Goal: Information Seeking & Learning: Learn about a topic

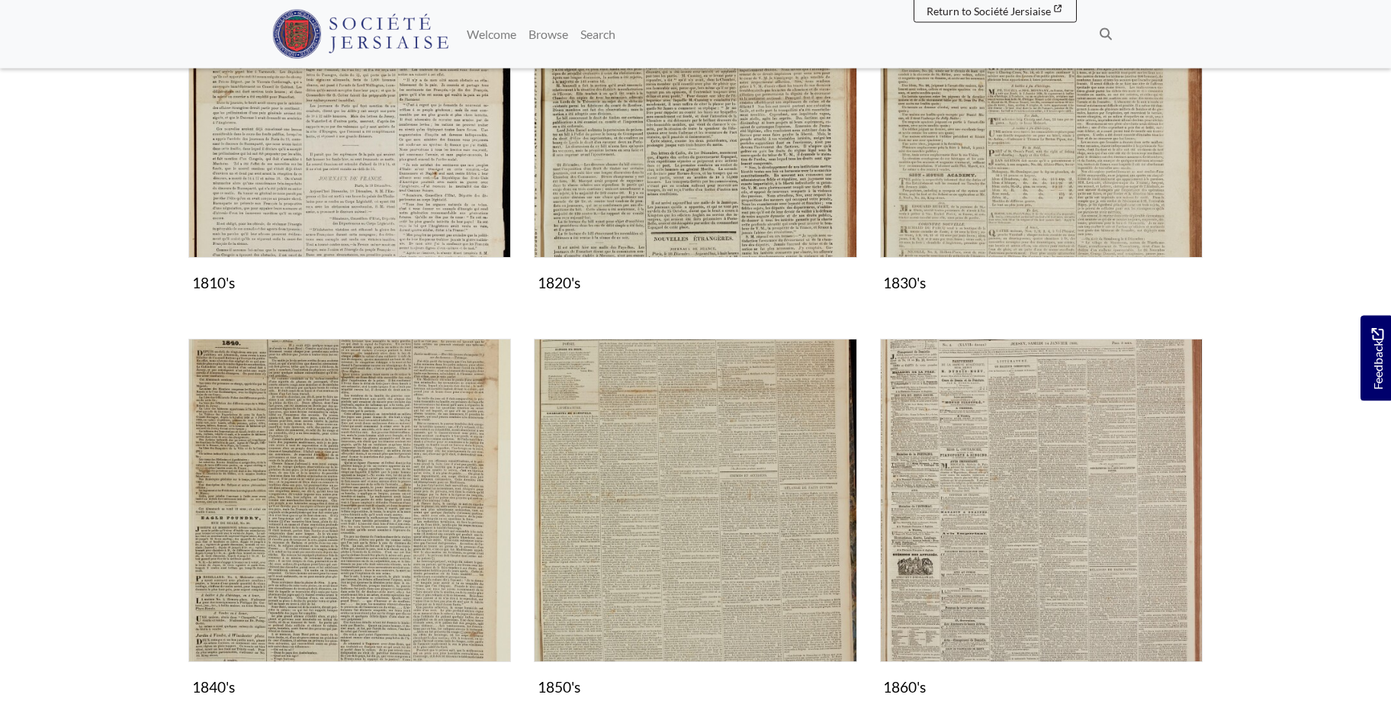
scroll to position [778, 0]
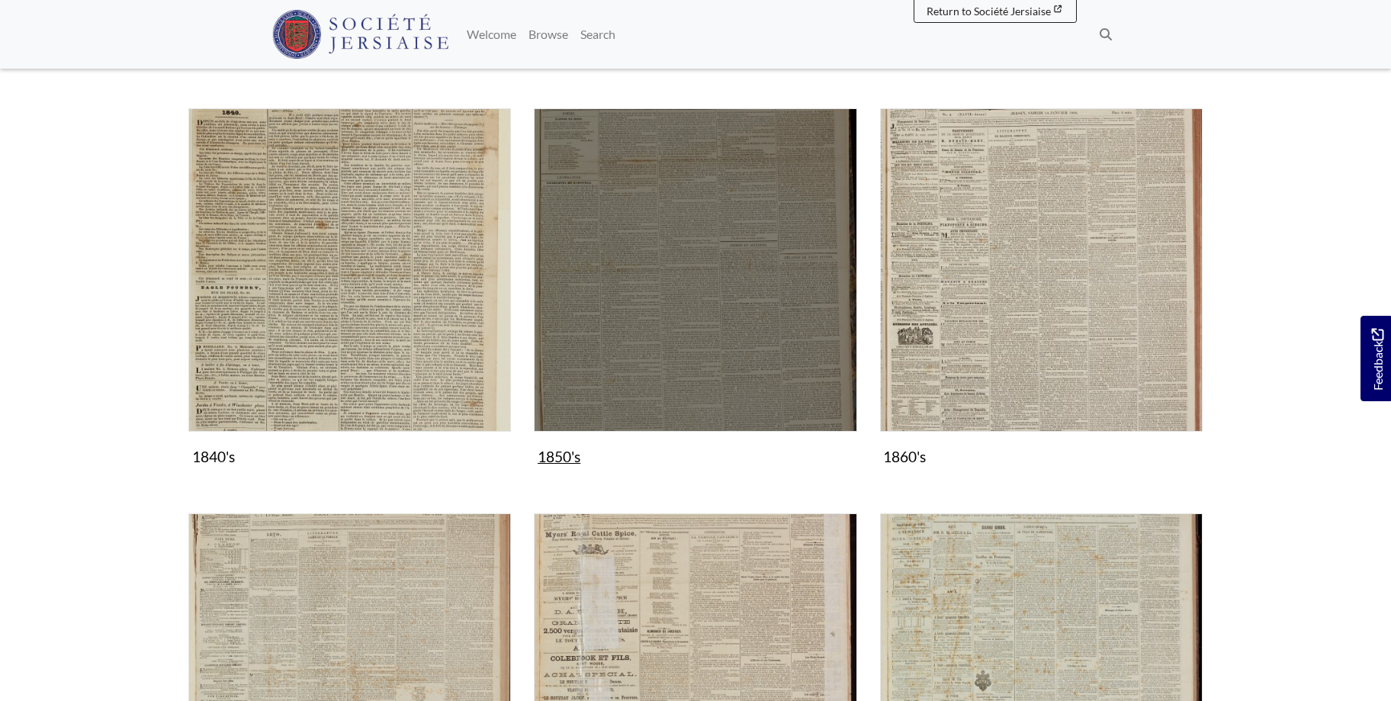
click at [724, 258] on img "Subcollection" at bounding box center [695, 269] width 322 height 322
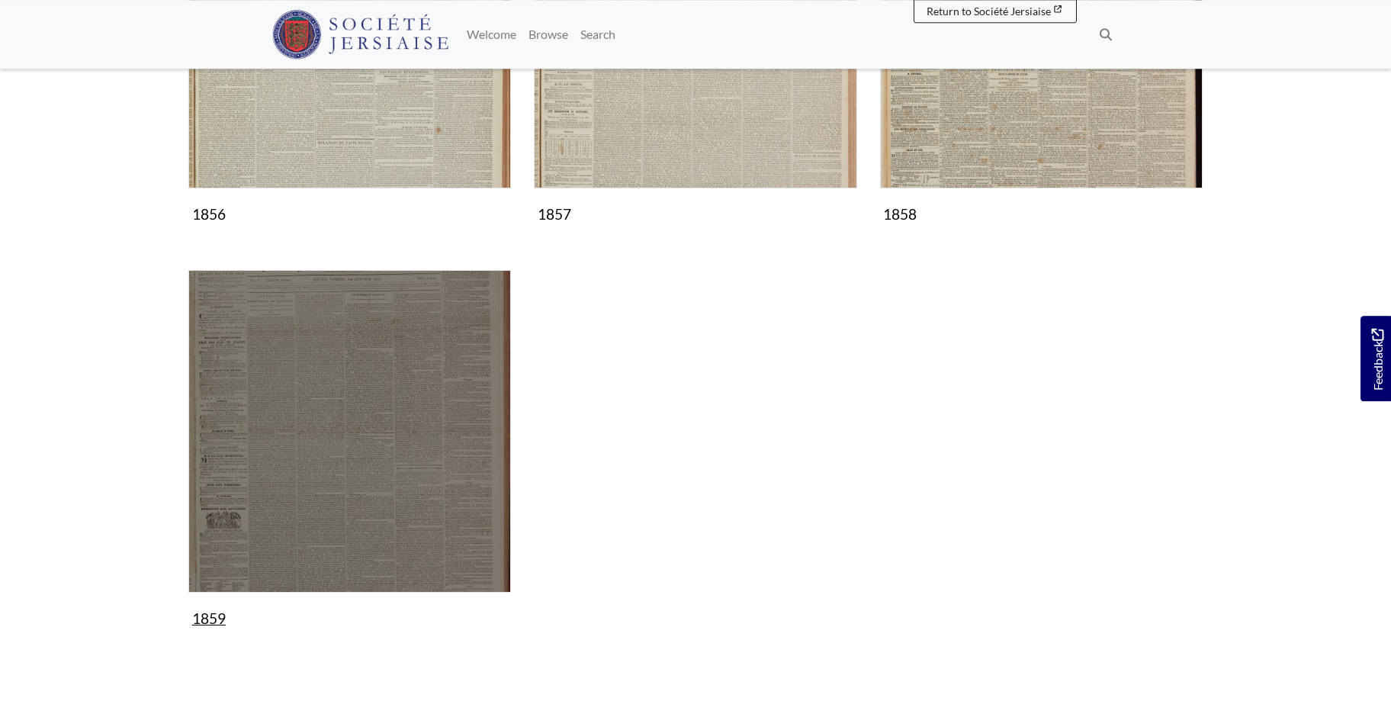
scroll to position [1322, 0]
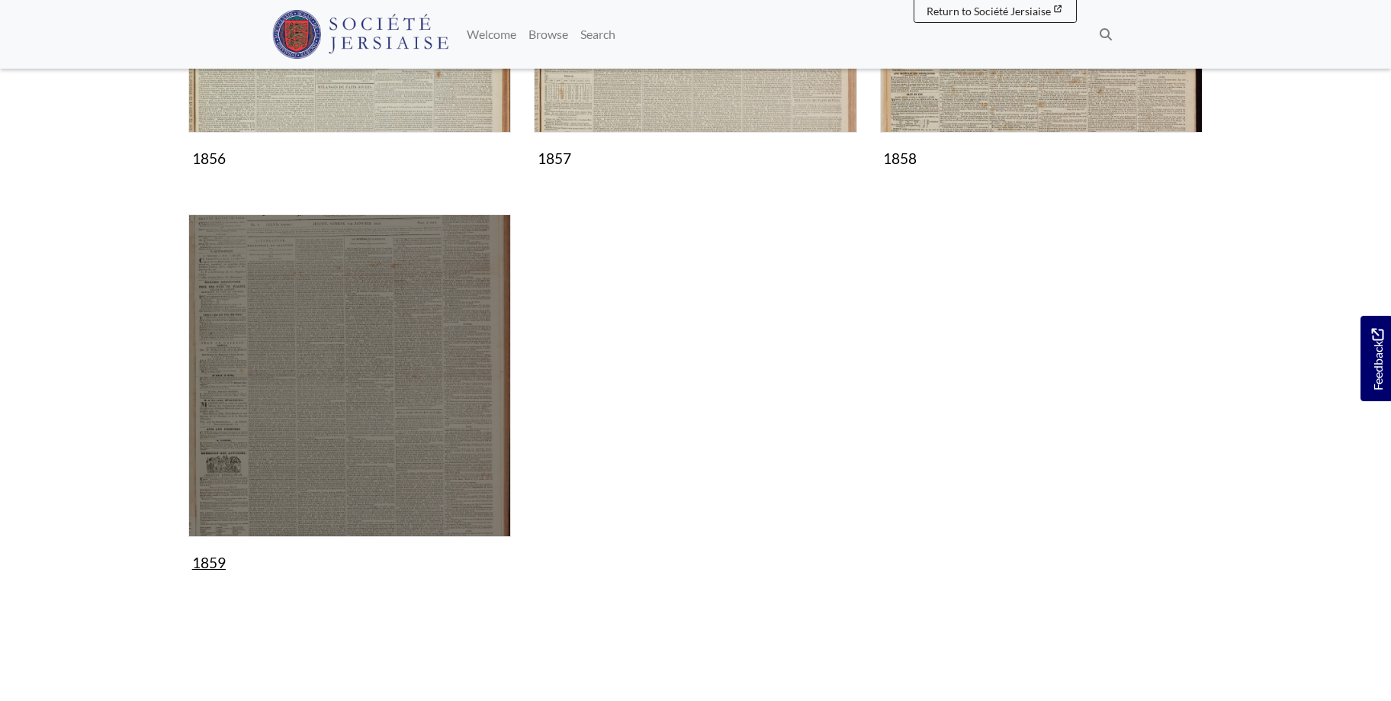
click at [417, 462] on img "Subcollection" at bounding box center [349, 375] width 322 height 322
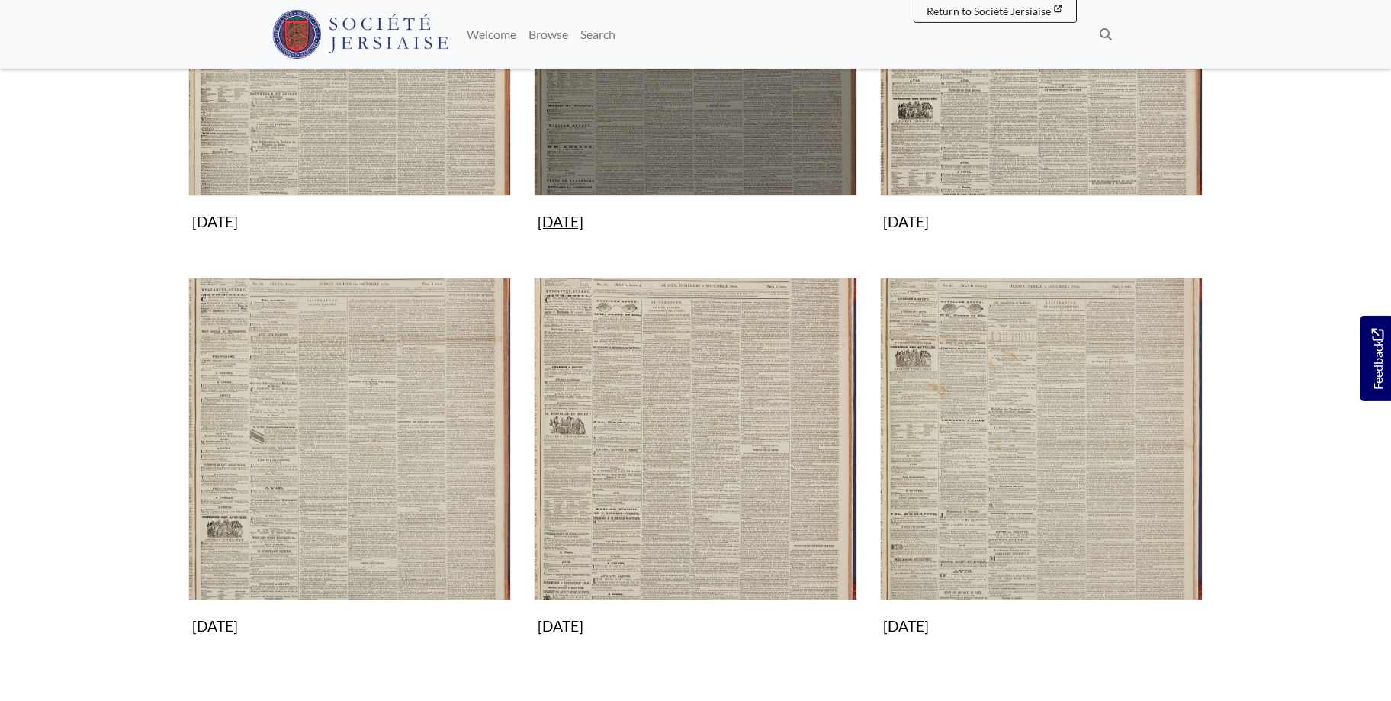
scroll to position [1400, 0]
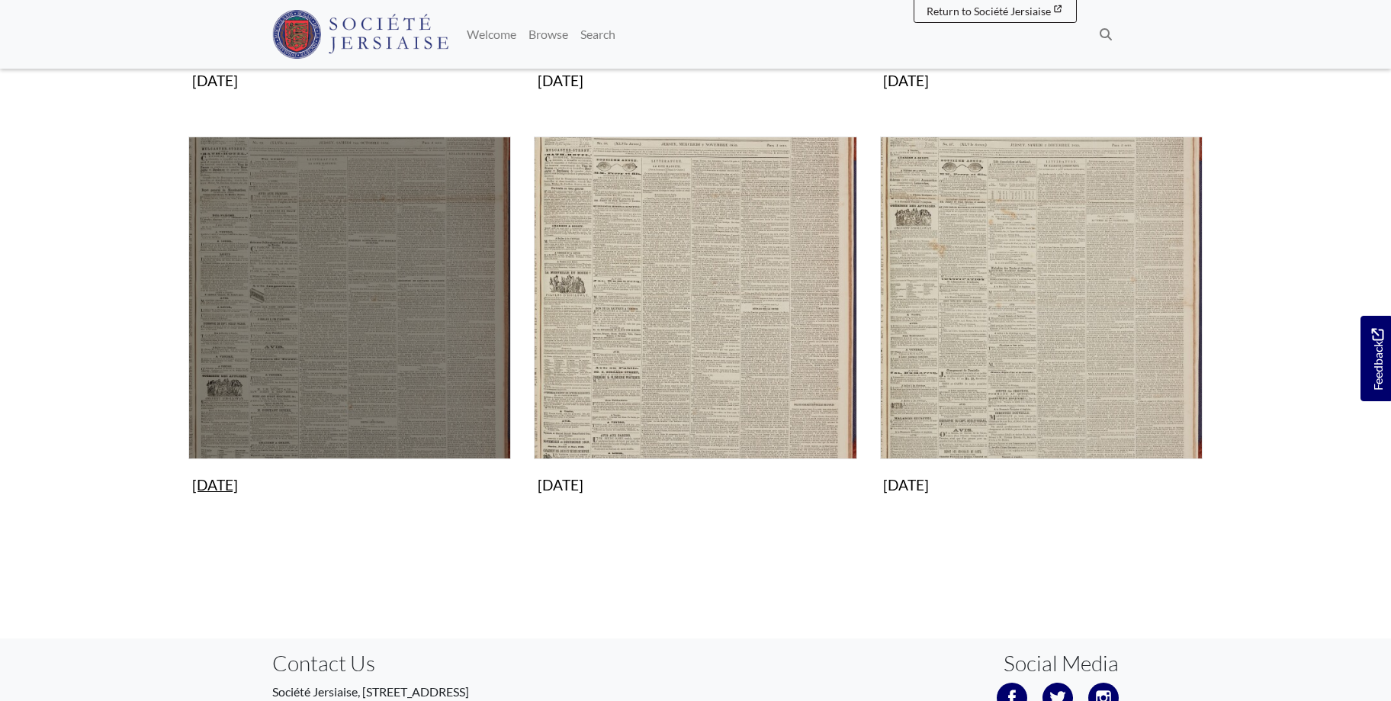
click at [392, 330] on img "Subcollection" at bounding box center [349, 297] width 322 height 322
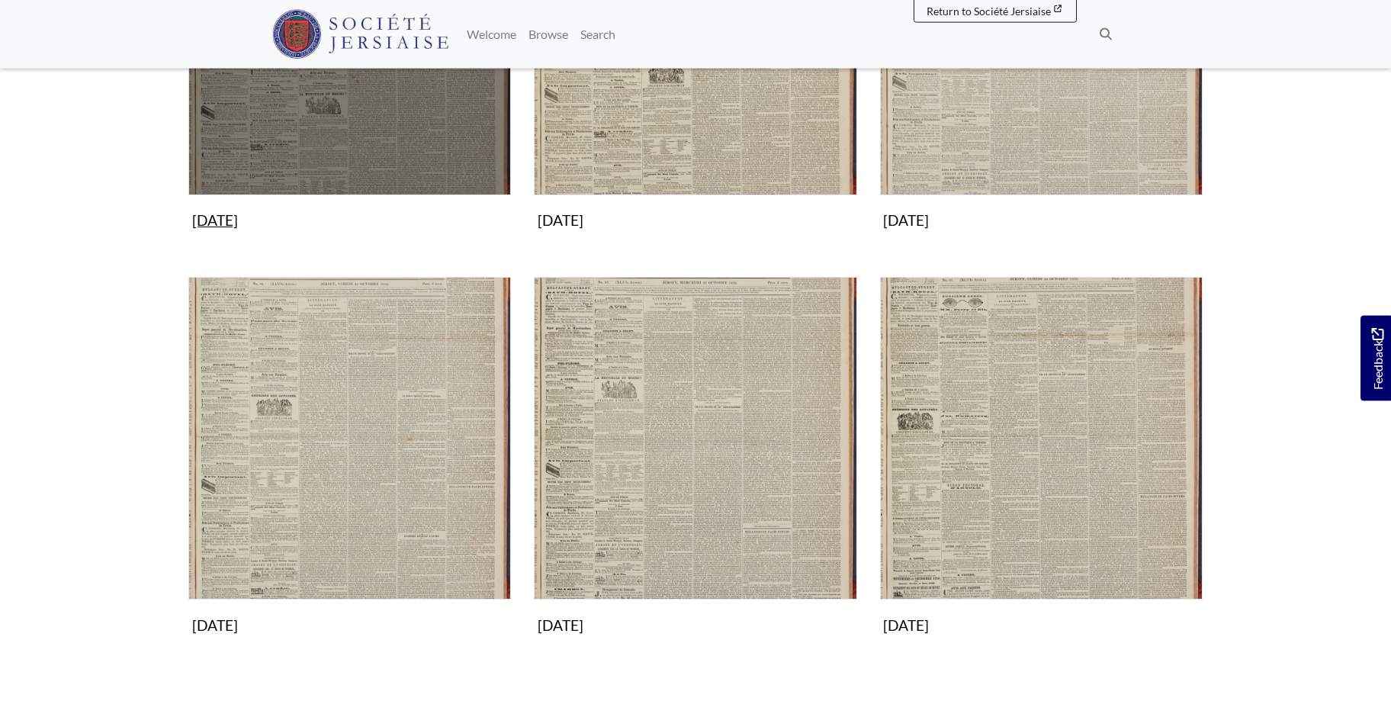
scroll to position [933, 0]
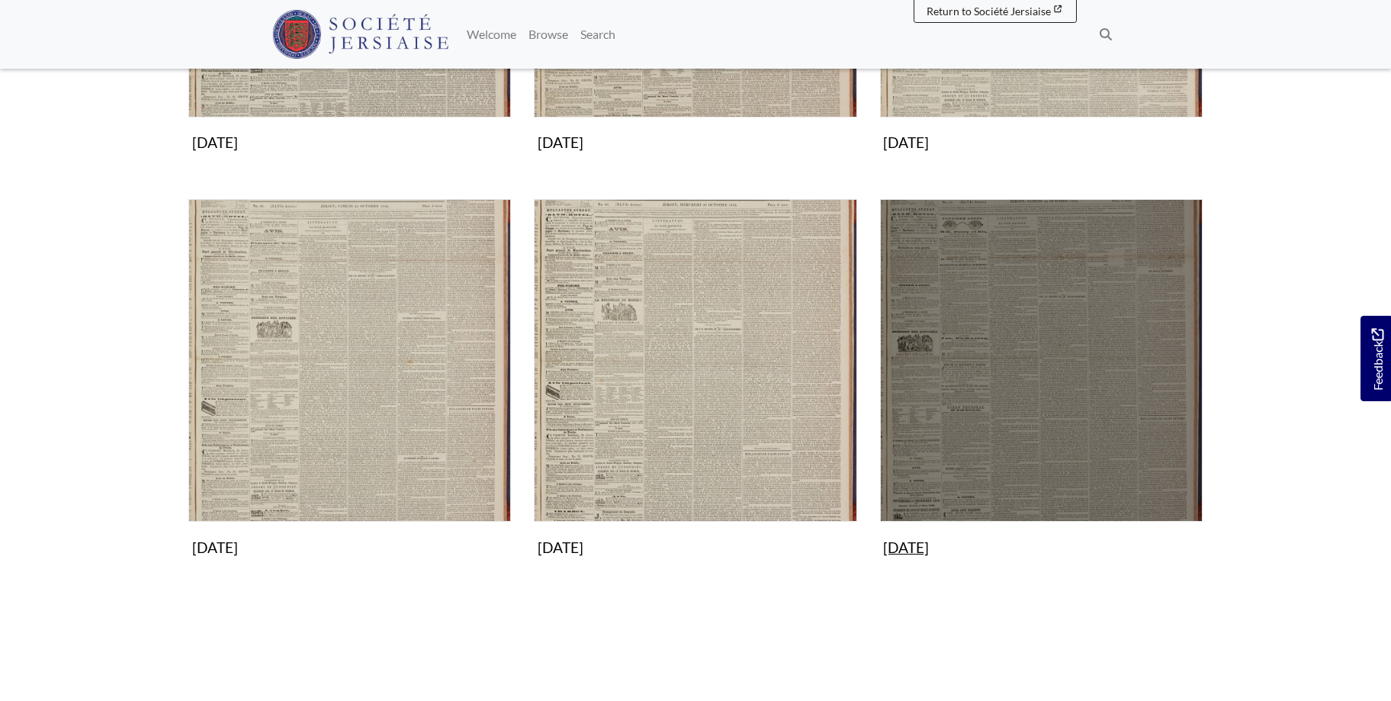
click at [1063, 356] on img "Subcollection" at bounding box center [1041, 360] width 322 height 322
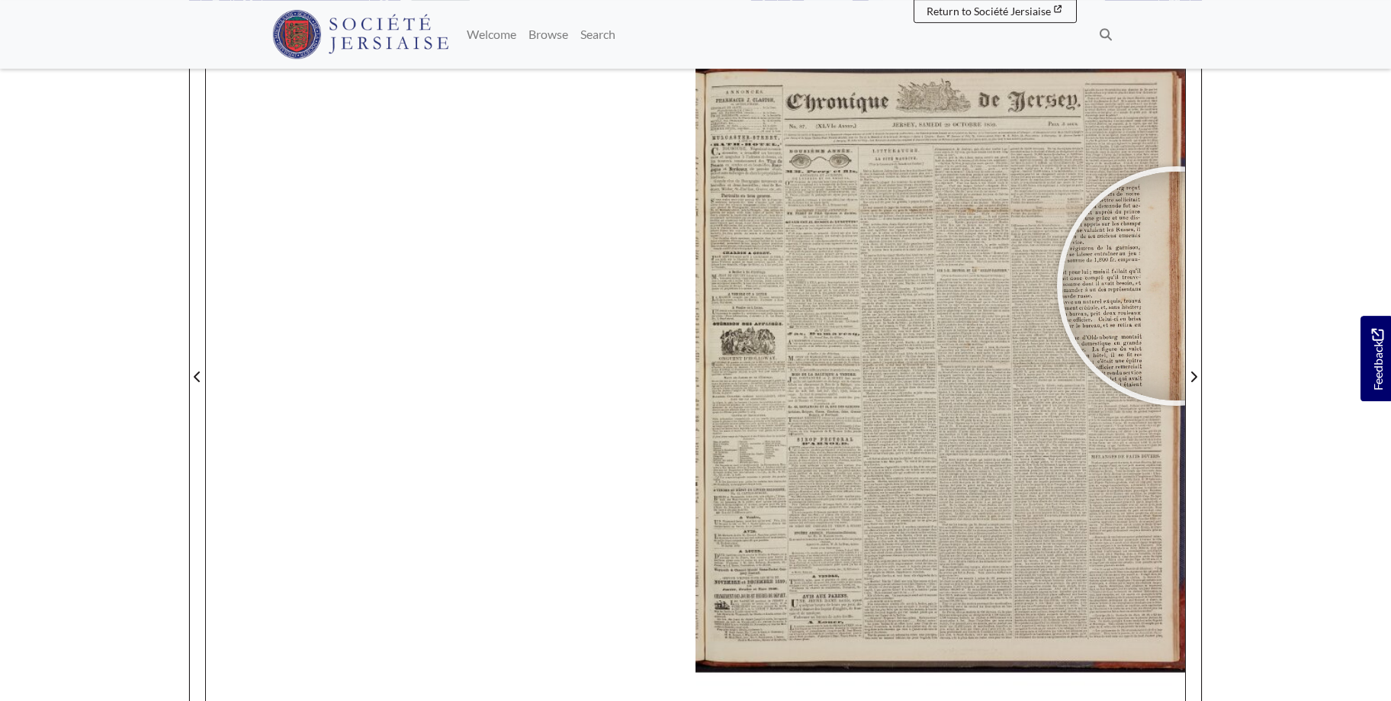
scroll to position [207, 0]
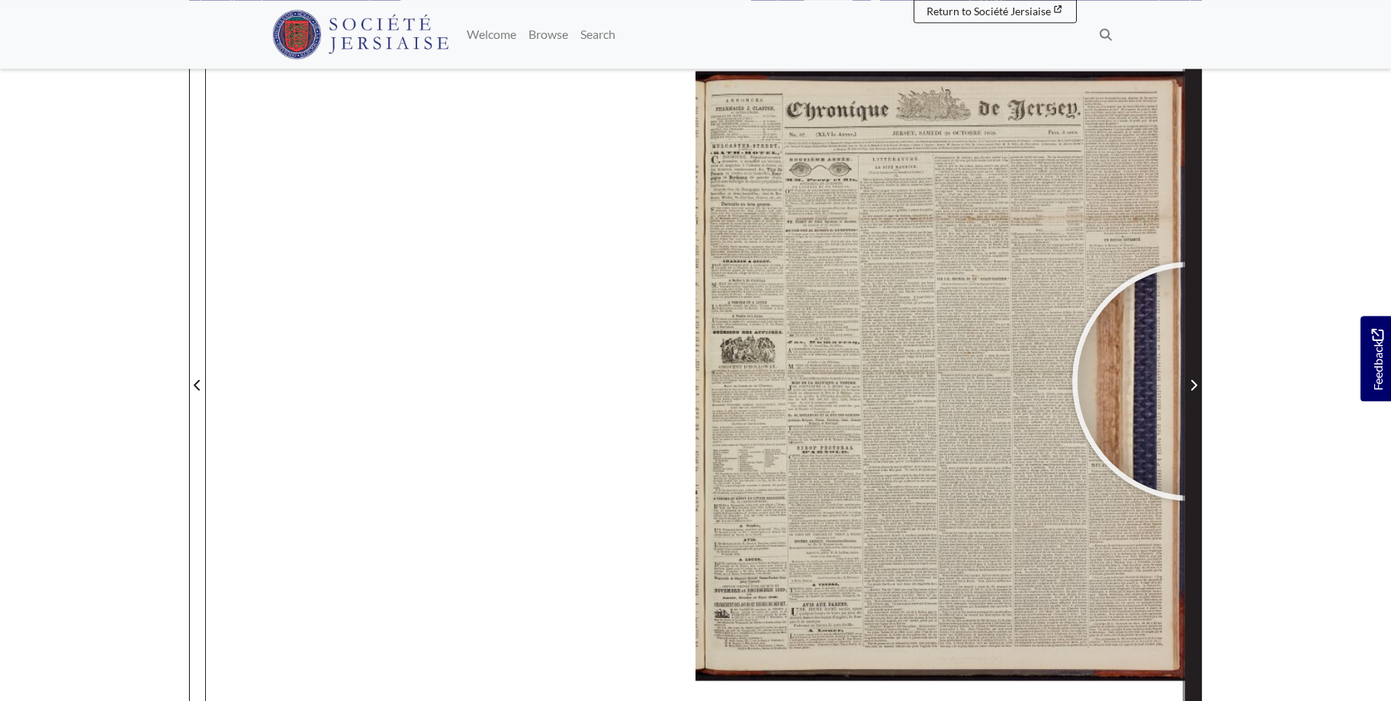
click at [1192, 381] on icon "Next Page" at bounding box center [1194, 385] width 6 height 11
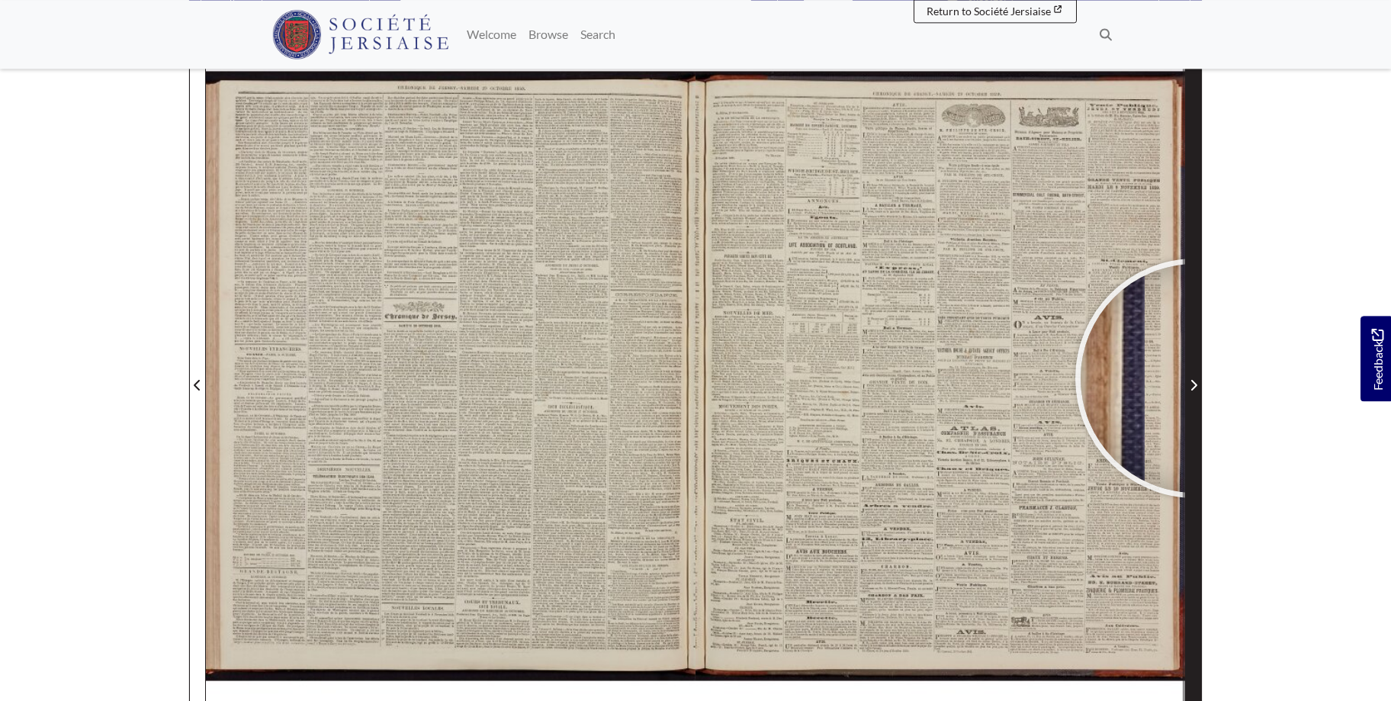
click at [1195, 378] on span "Next Page" at bounding box center [1192, 385] width 15 height 18
